Goal: Navigation & Orientation: Find specific page/section

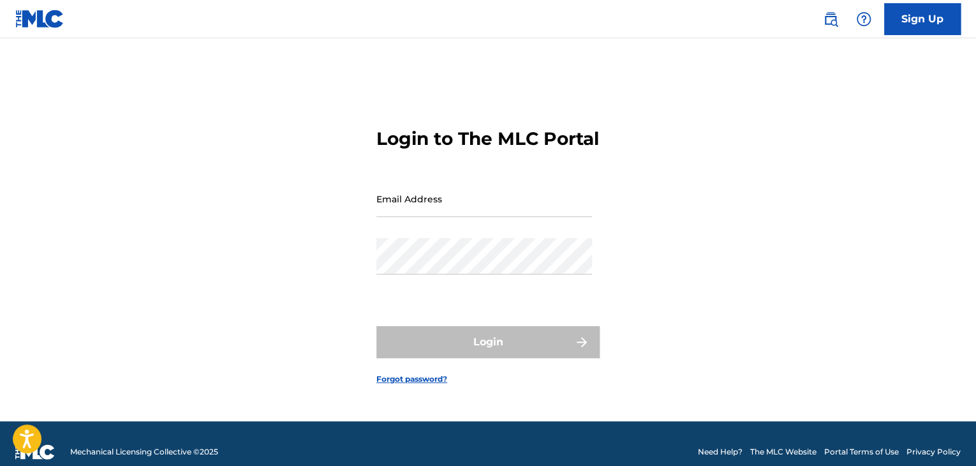
click at [441, 212] on input "Email Address" at bounding box center [484, 199] width 216 height 36
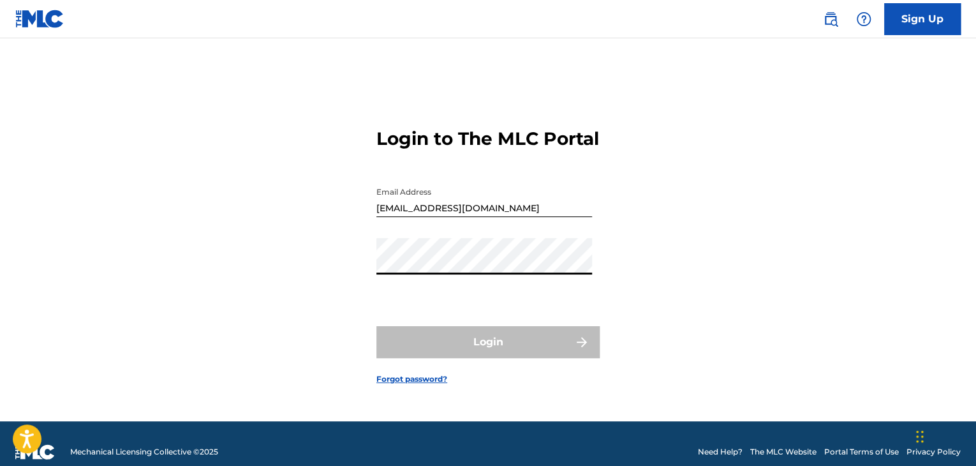
type input "[EMAIL_ADDRESS][DOMAIN_NAME]"
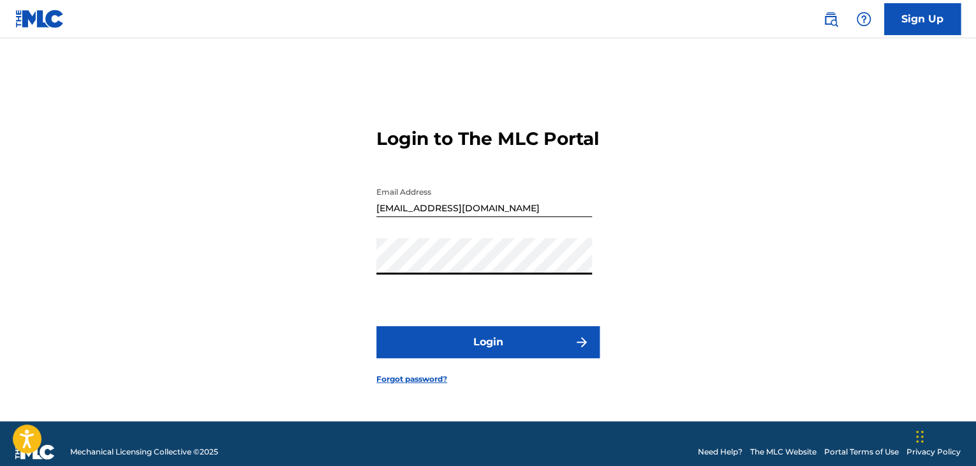
click at [534, 353] on button "Login" at bounding box center [487, 342] width 223 height 32
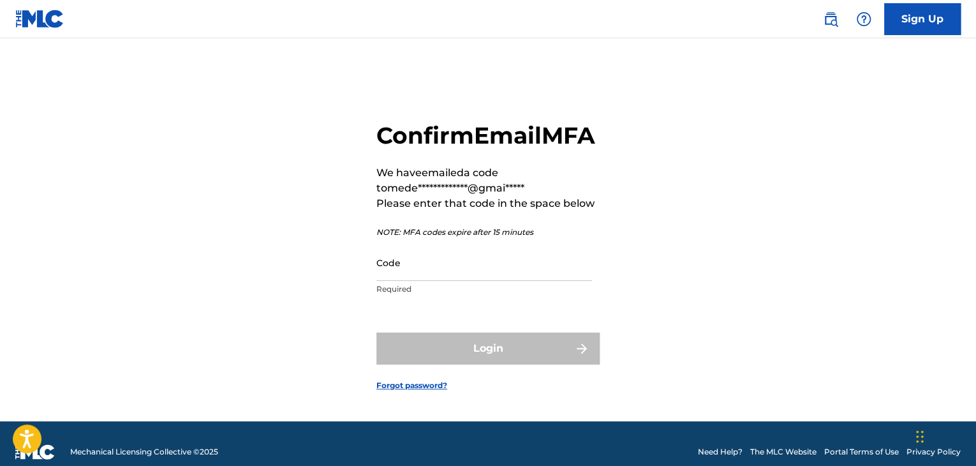
click at [471, 281] on input "Code" at bounding box center [484, 262] width 216 height 36
paste input "463230"
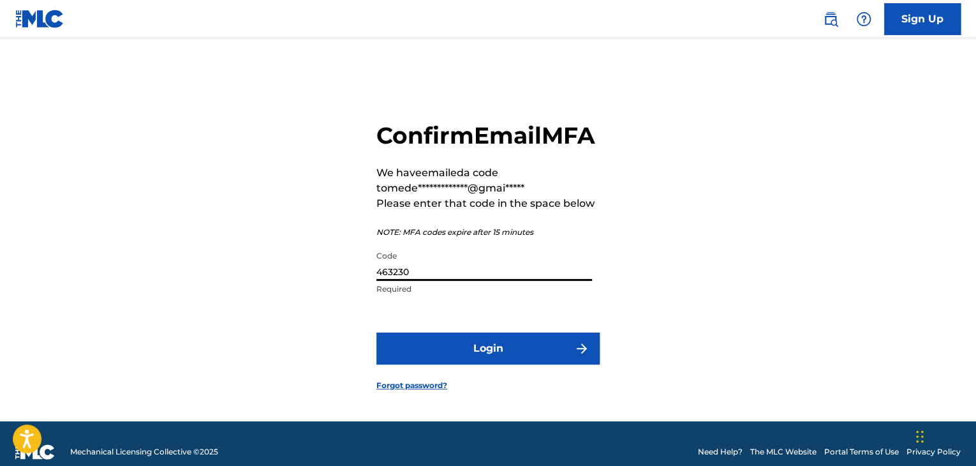
type input "463230"
click at [511, 362] on button "Login" at bounding box center [487, 348] width 223 height 32
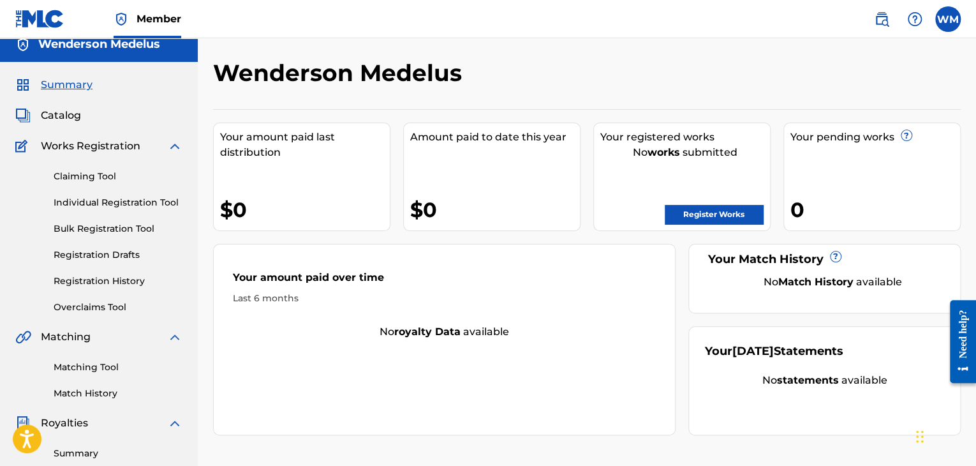
scroll to position [6, 0]
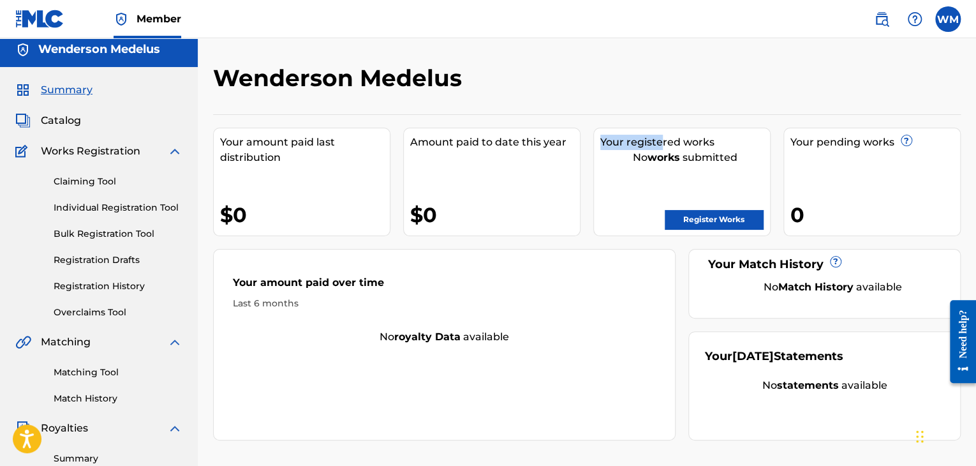
drag, startPoint x: 602, startPoint y: 139, endPoint x: 722, endPoint y: 138, distance: 119.9
click at [679, 137] on div "Your registered works" at bounding box center [685, 142] width 170 height 15
click at [693, 156] on div "No works submitted" at bounding box center [685, 157] width 170 height 15
drag, startPoint x: 614, startPoint y: 157, endPoint x: 741, endPoint y: 158, distance: 127.0
click at [720, 158] on div "No works submitted" at bounding box center [685, 157] width 170 height 15
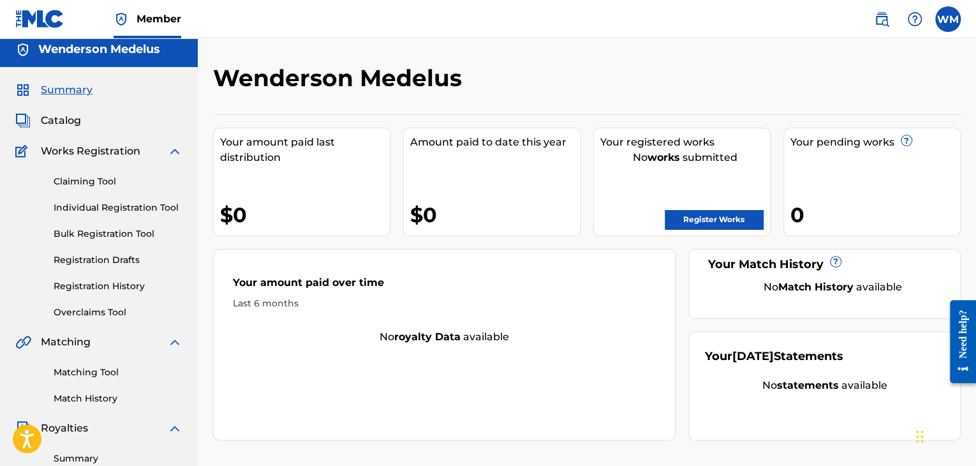
click at [743, 158] on div "No works submitted" at bounding box center [685, 157] width 170 height 15
click at [179, 152] on img at bounding box center [174, 151] width 15 height 15
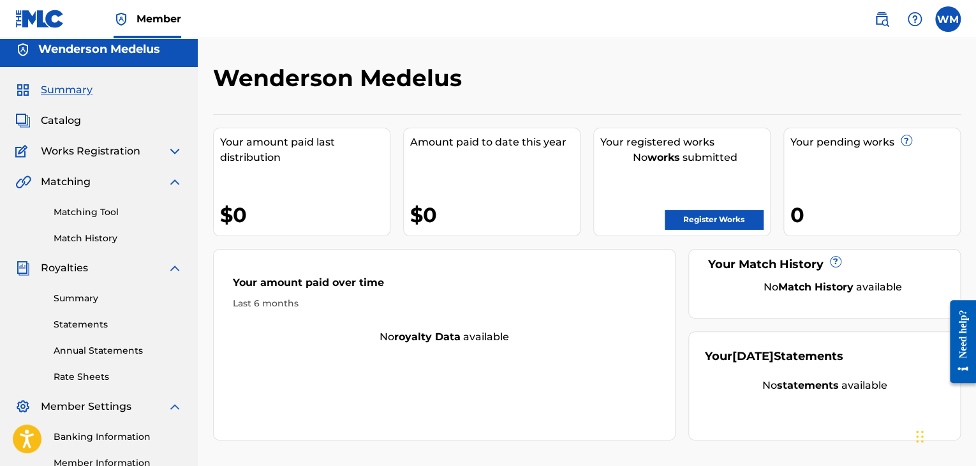
click at [177, 181] on img at bounding box center [174, 181] width 15 height 15
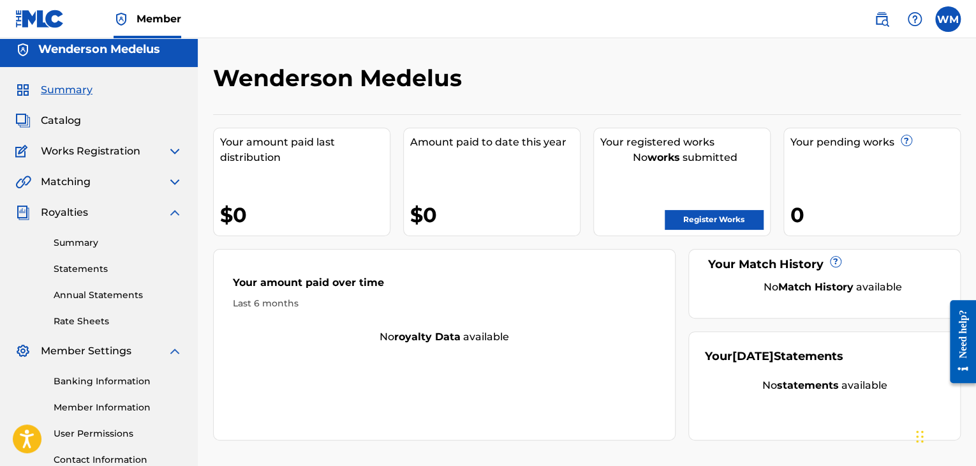
click at [176, 219] on img at bounding box center [174, 212] width 15 height 15
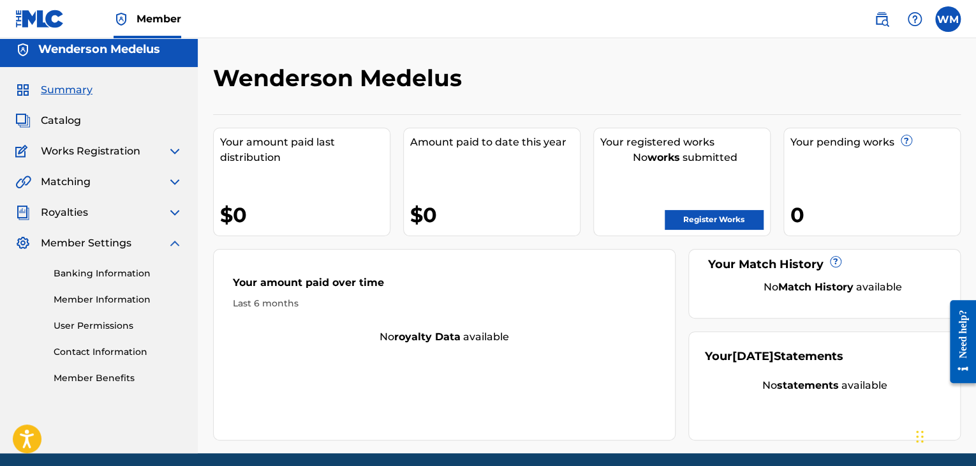
click at [181, 246] on img at bounding box center [174, 242] width 15 height 15
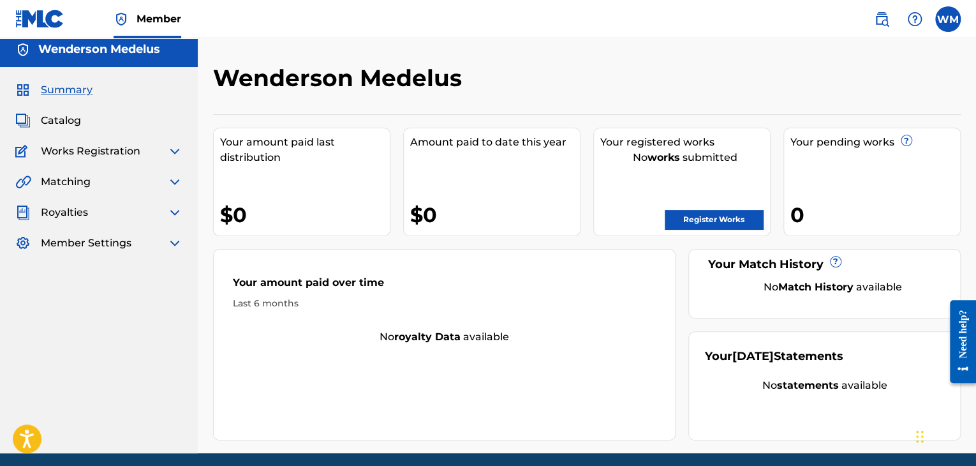
scroll to position [54, 0]
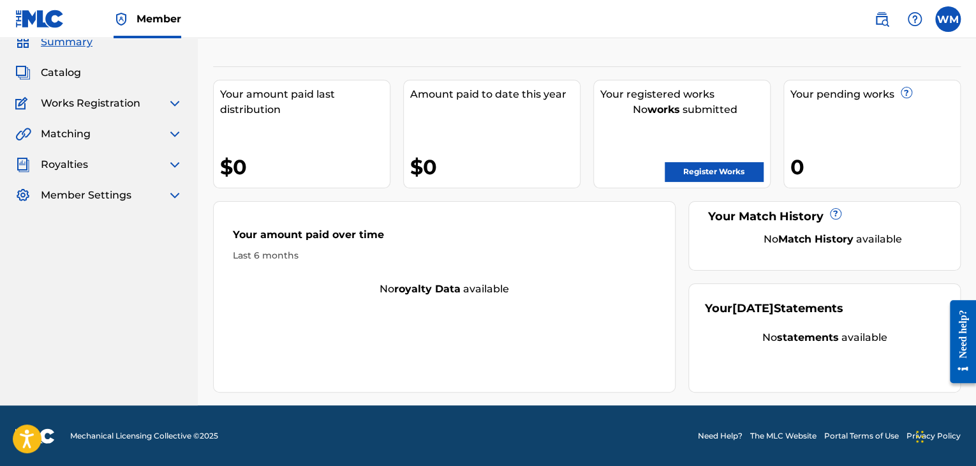
drag, startPoint x: 367, startPoint y: 276, endPoint x: 531, endPoint y: 276, distance: 163.9
click at [461, 276] on div "Your amount paid over time Last 6 months" at bounding box center [444, 244] width 461 height 73
click at [563, 277] on div "Your amount paid over time Last 6 months" at bounding box center [444, 244] width 461 height 73
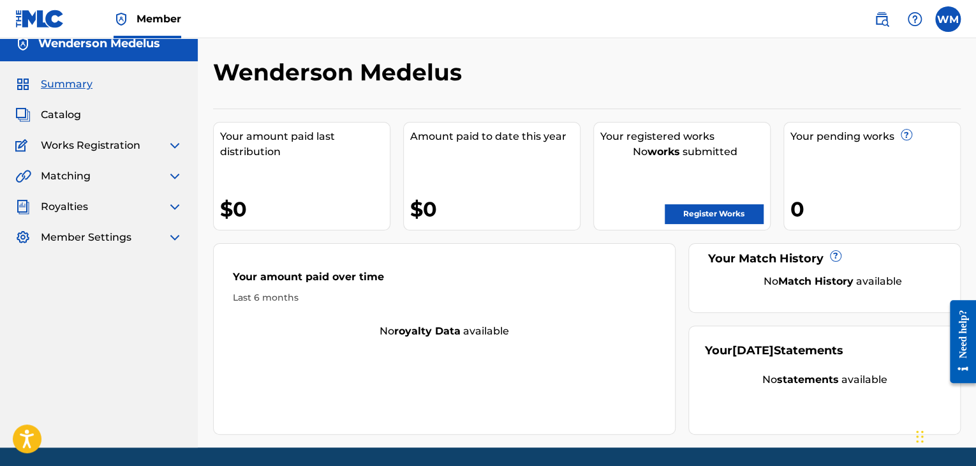
scroll to position [0, 0]
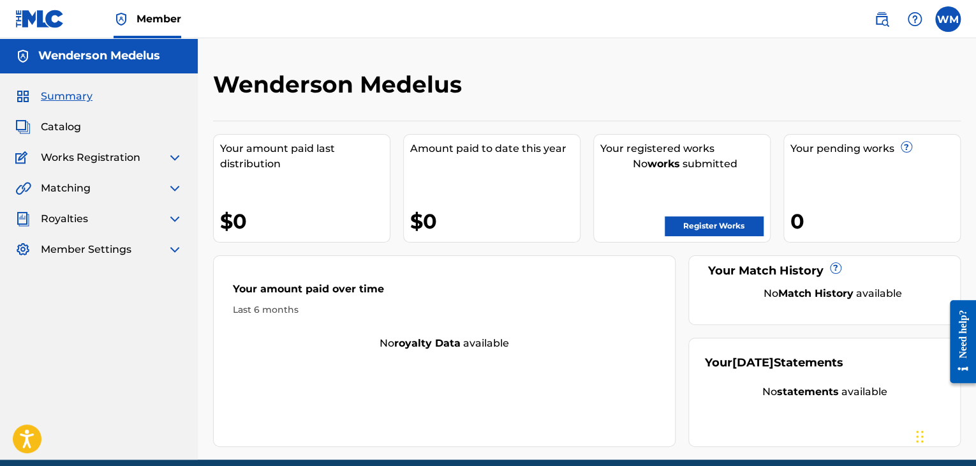
click at [70, 130] on span "Catalog" at bounding box center [61, 126] width 40 height 15
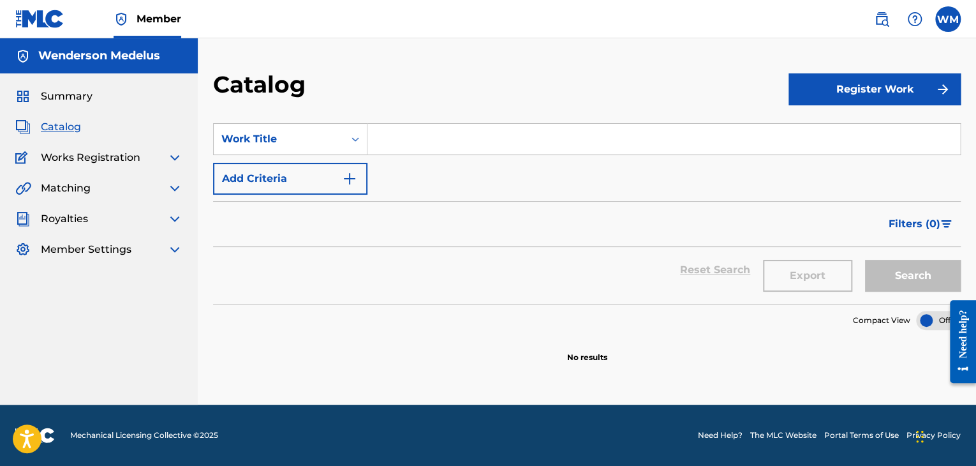
click at [74, 154] on span "Works Registration" at bounding box center [91, 157] width 100 height 15
click at [83, 107] on div "Summary Catalog Works Registration Claiming Tool Individual Registration Tool B…" at bounding box center [99, 172] width 198 height 199
click at [82, 98] on span "Summary" at bounding box center [67, 96] width 52 height 15
